Goal: Information Seeking & Learning: Learn about a topic

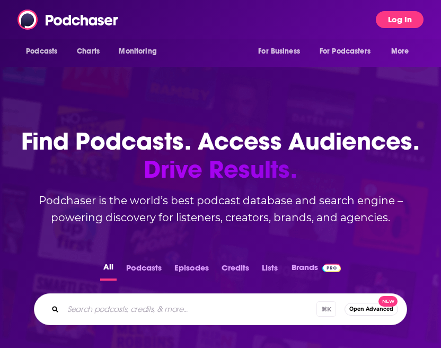
click at [416, 24] on button "Log In" at bounding box center [400, 19] width 48 height 17
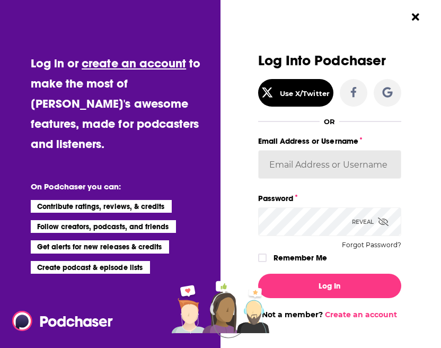
click at [319, 157] on input "Email Address or Username" at bounding box center [329, 164] width 143 height 29
type input "[EMAIL_ADDRESS][DOMAIN_NAME]"
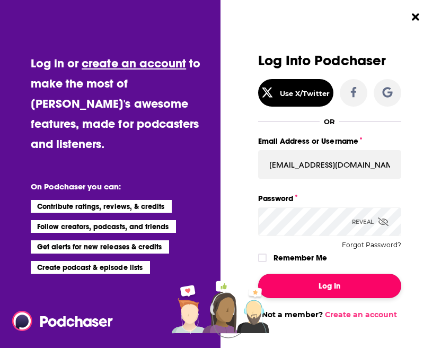
click at [318, 288] on button "Log In" at bounding box center [329, 285] width 143 height 24
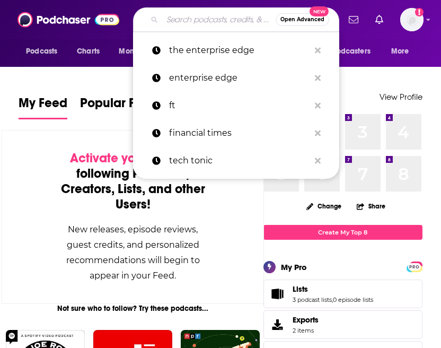
click at [195, 20] on input "Search podcasts, credits, & more..." at bounding box center [218, 19] width 113 height 17
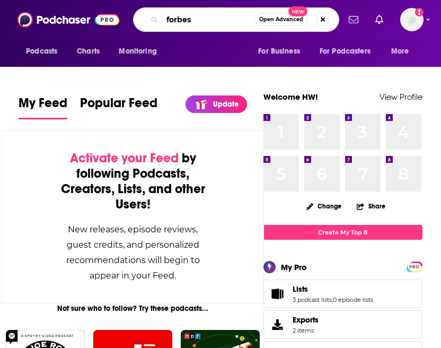
type input "forbes"
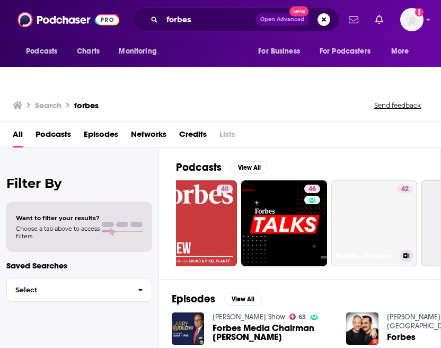
scroll to position [0, 452]
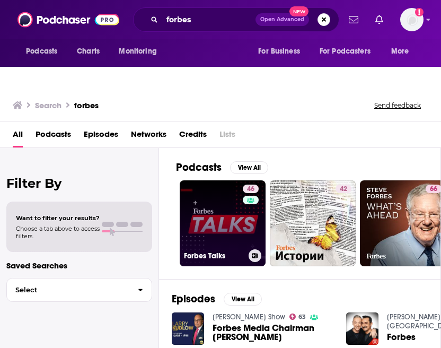
click at [222, 197] on link "46 Forbes Talks" at bounding box center [223, 223] width 86 height 86
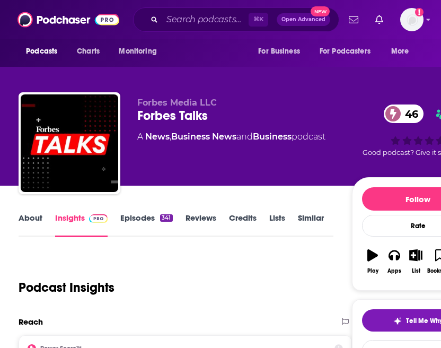
click at [145, 212] on link "Episodes 341" at bounding box center [146, 224] width 52 height 24
